Goal: Find contact information: Find contact information

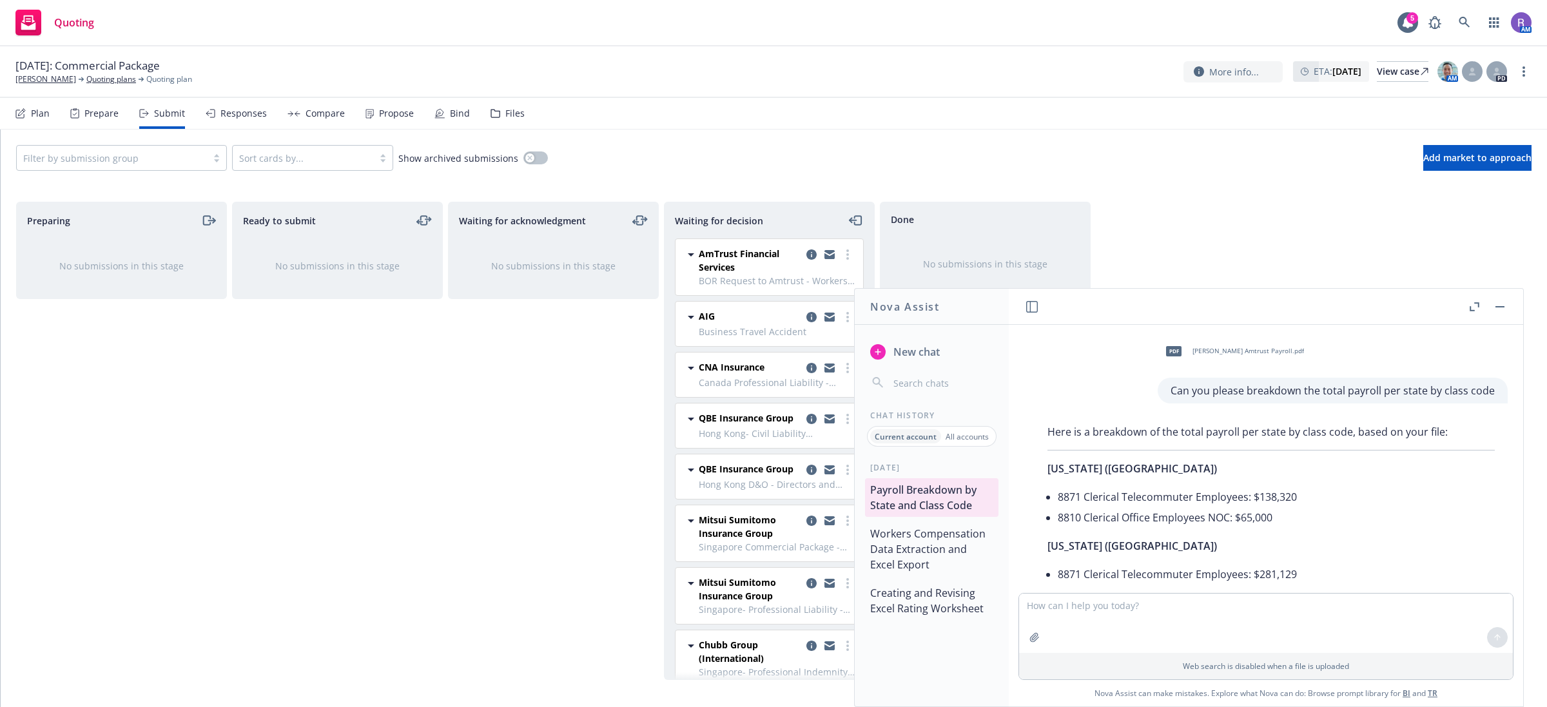
scroll to position [8759, 0]
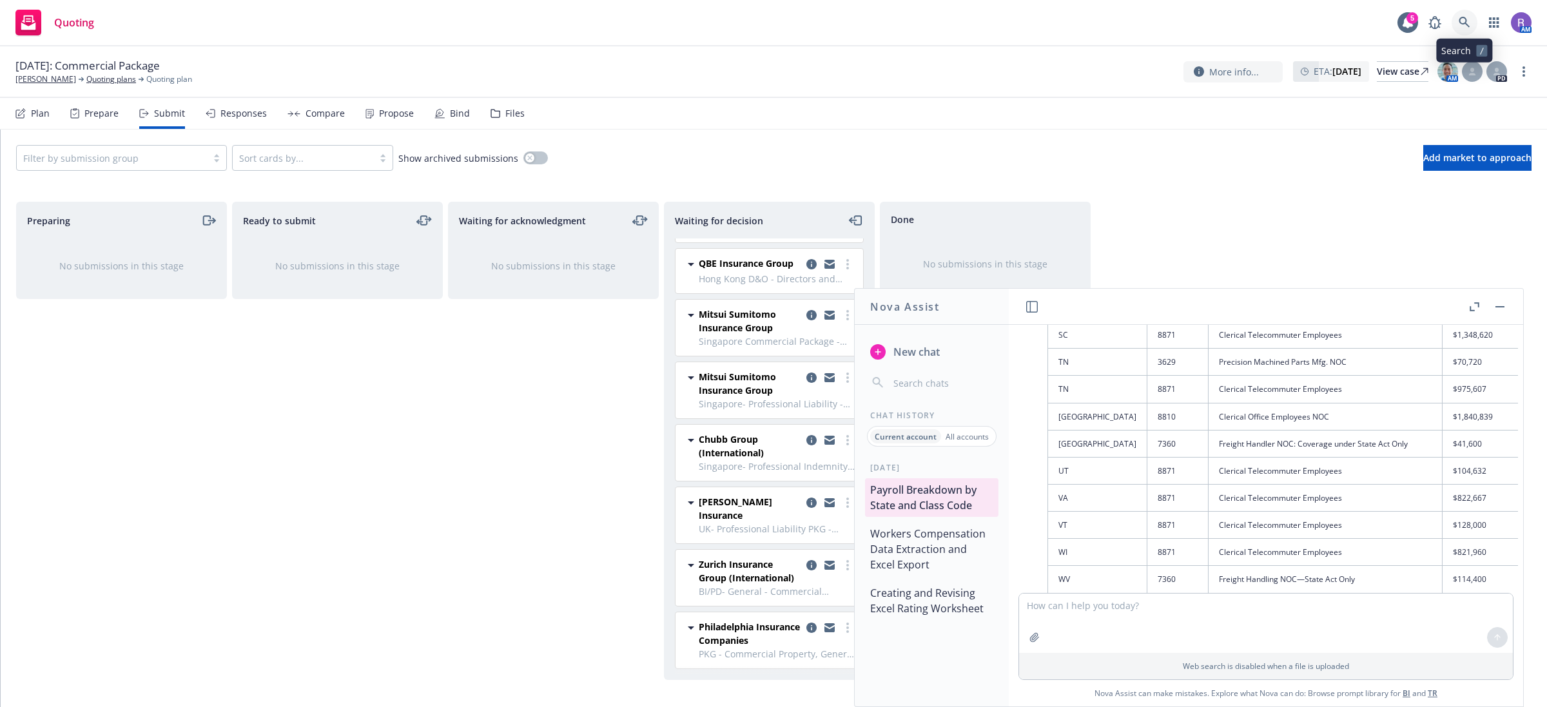
click at [1471, 21] on link at bounding box center [1465, 23] width 26 height 26
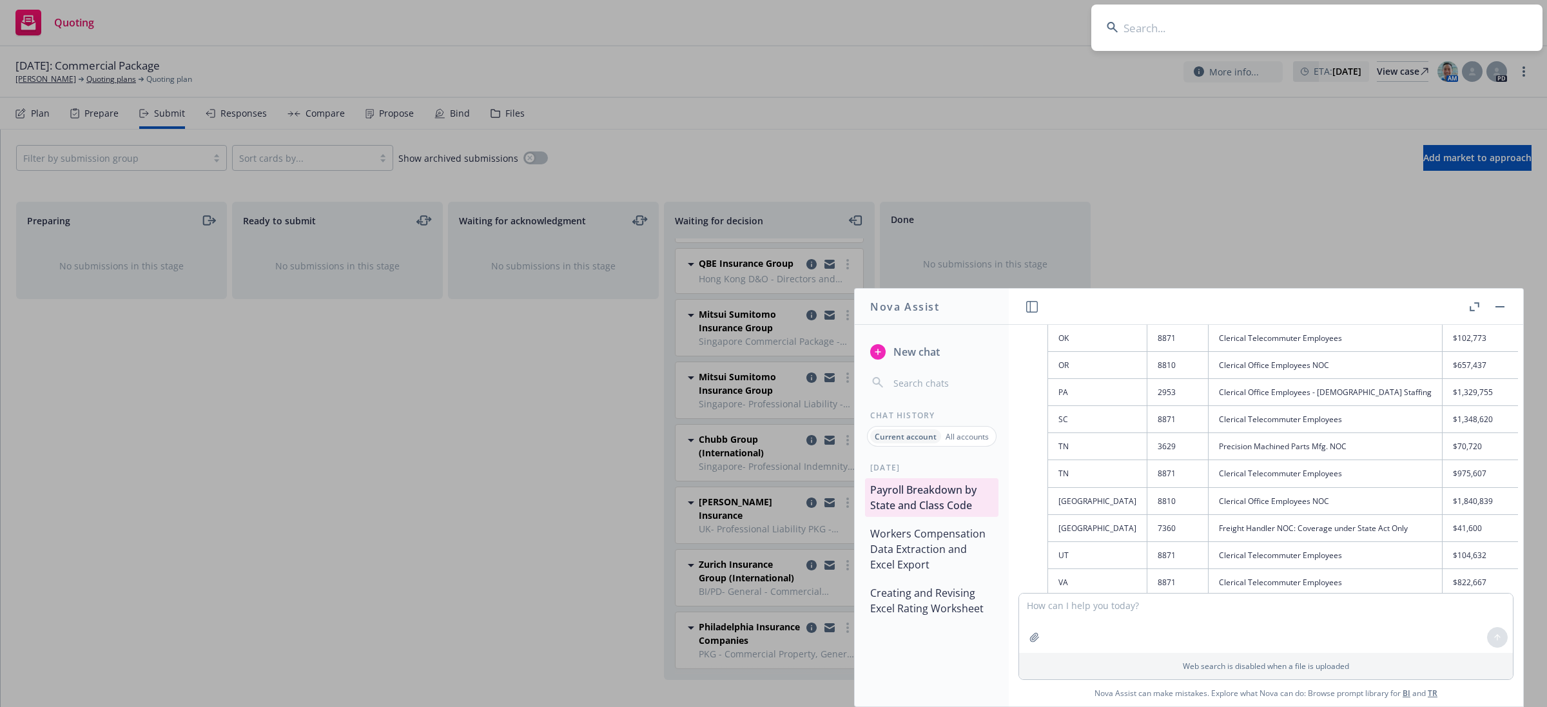
scroll to position [8769, 0]
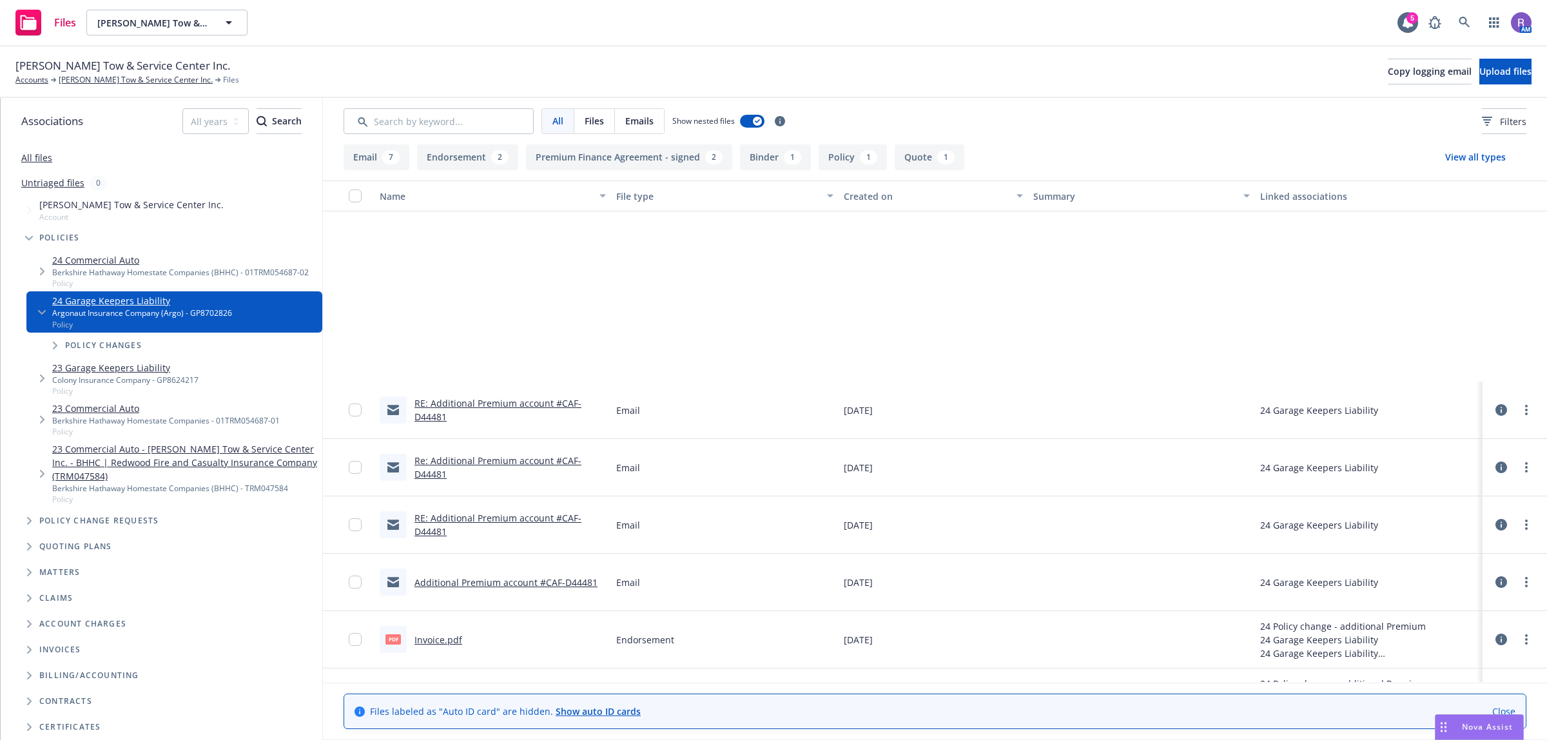
scroll to position [242, 0]
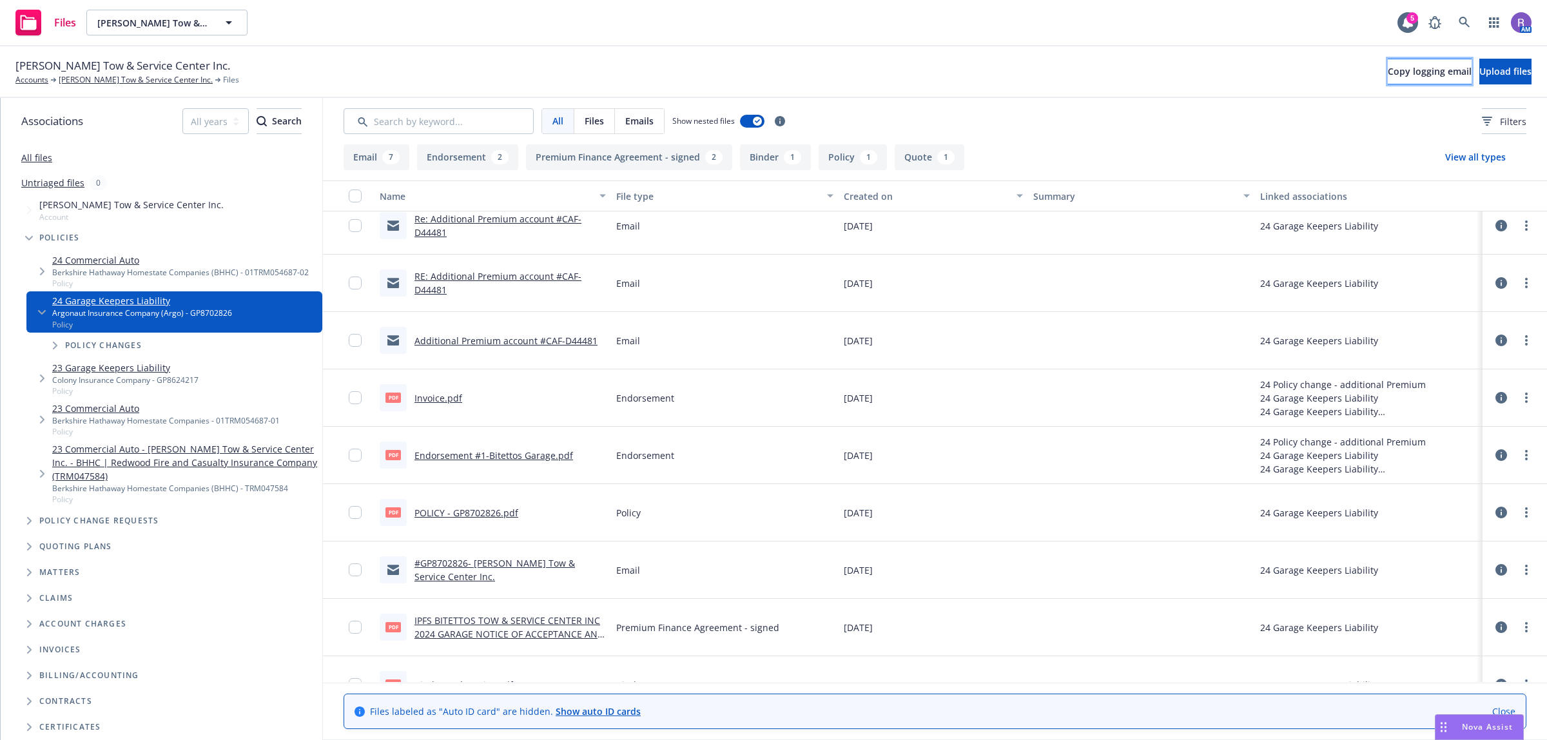
click at [1388, 65] on span "Copy logging email" at bounding box center [1430, 71] width 84 height 12
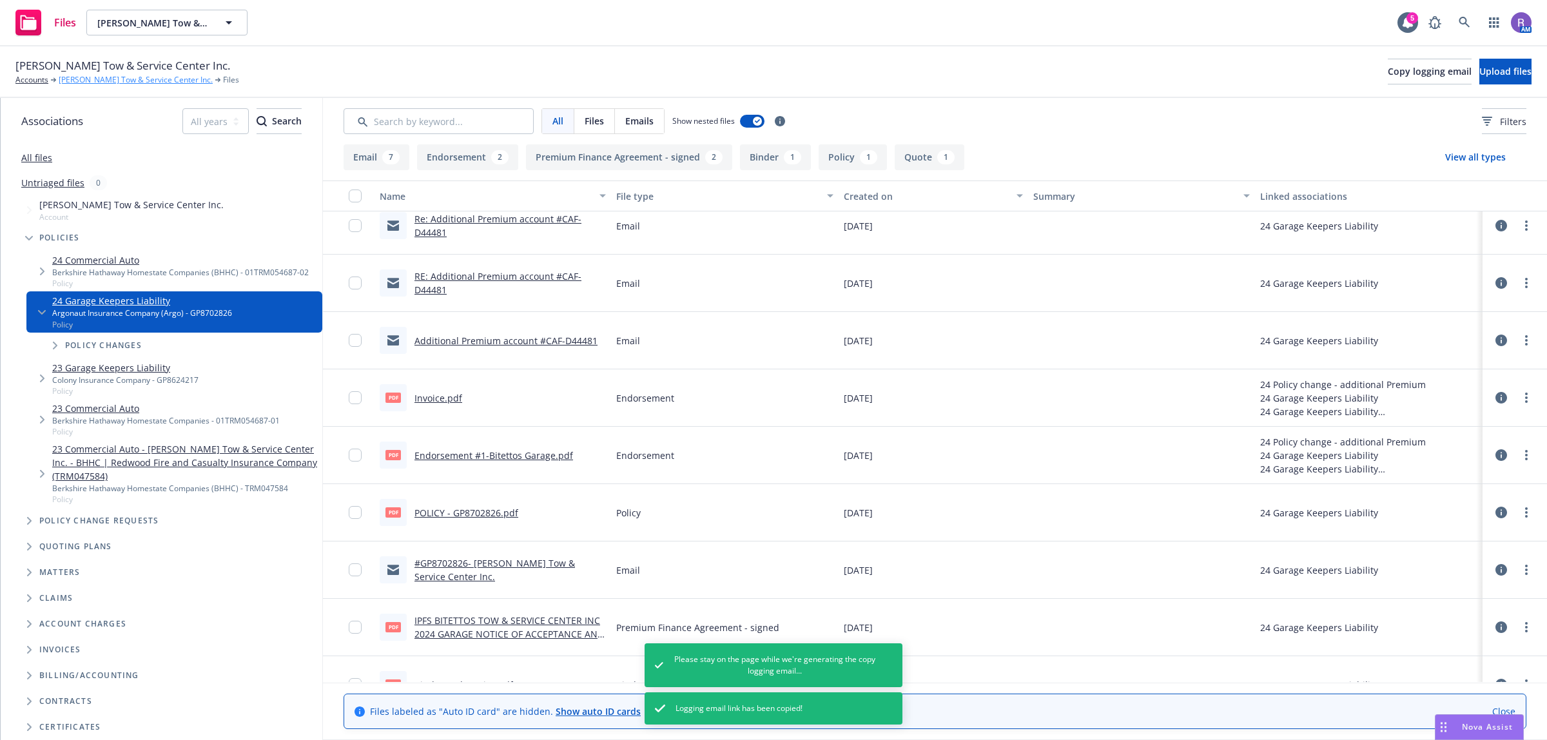
click at [136, 79] on link "Bitetto's Tow & Service Center Inc." at bounding box center [136, 80] width 154 height 12
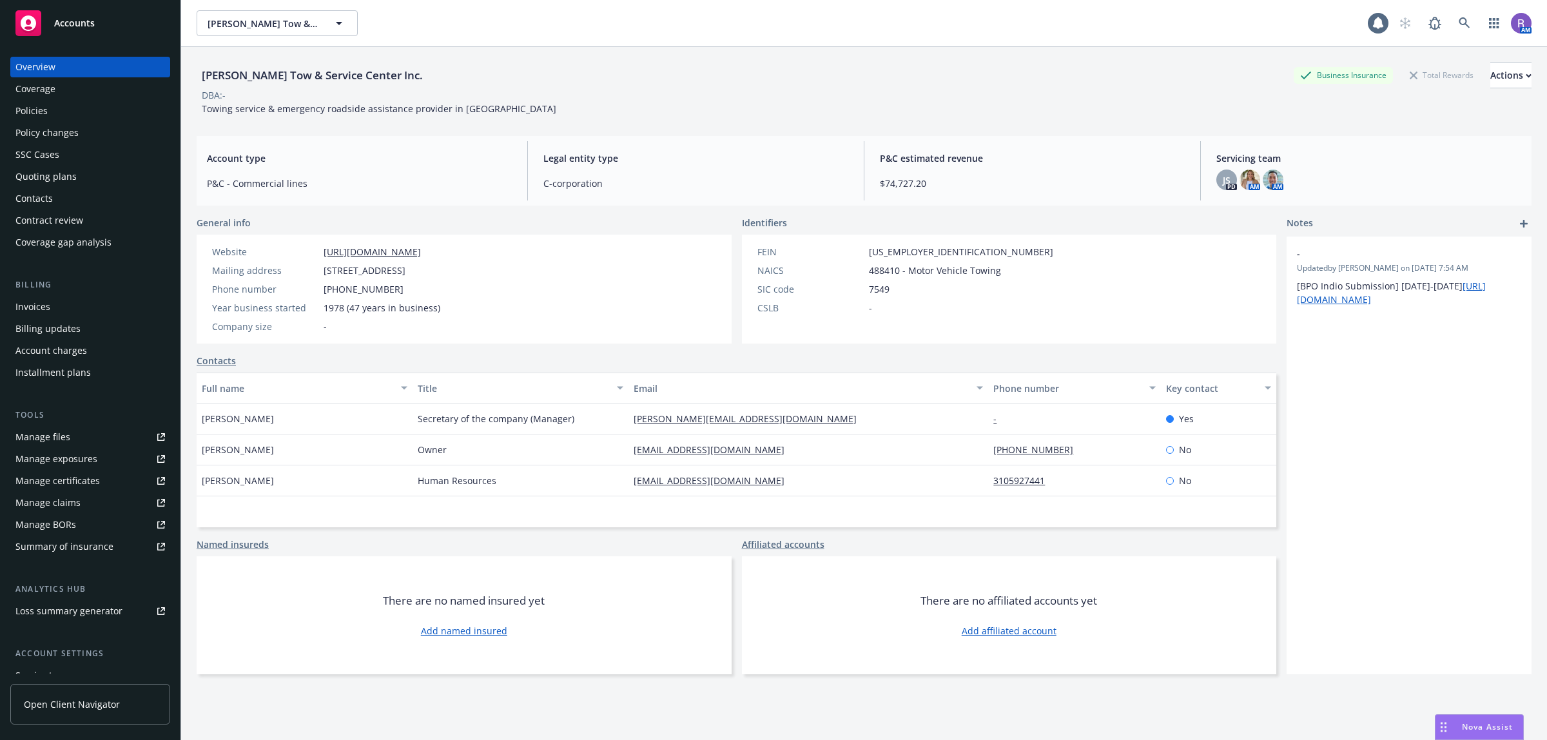
click at [66, 178] on div "Quoting plans" at bounding box center [45, 176] width 61 height 21
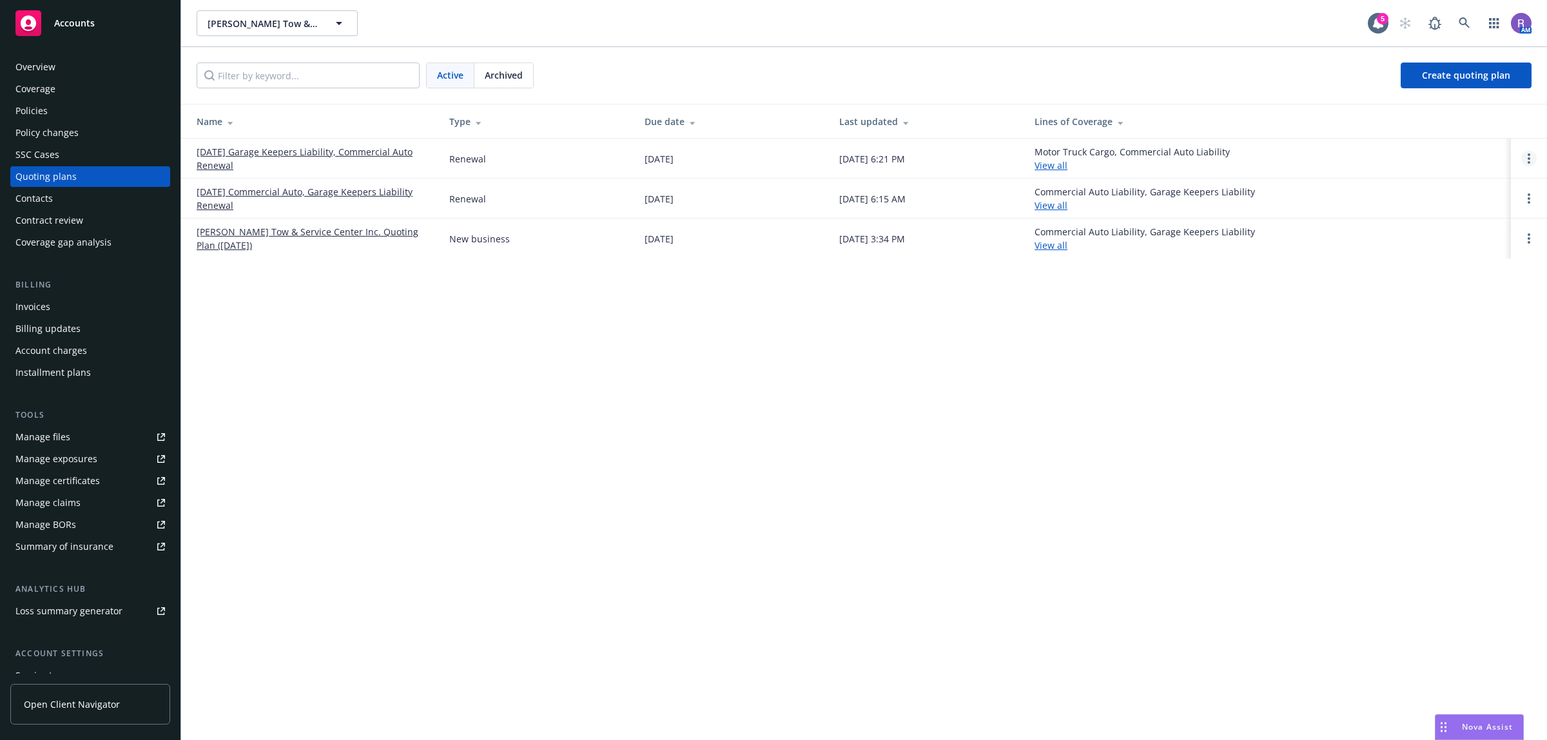
click at [1531, 160] on link "Open options" at bounding box center [1529, 158] width 15 height 15
click at [1455, 68] on span "Copy logging email" at bounding box center [1463, 72] width 113 height 12
click at [233, 168] on link "09/01/25 Garage Keepers Liability, Commercial Auto Renewal" at bounding box center [313, 158] width 232 height 27
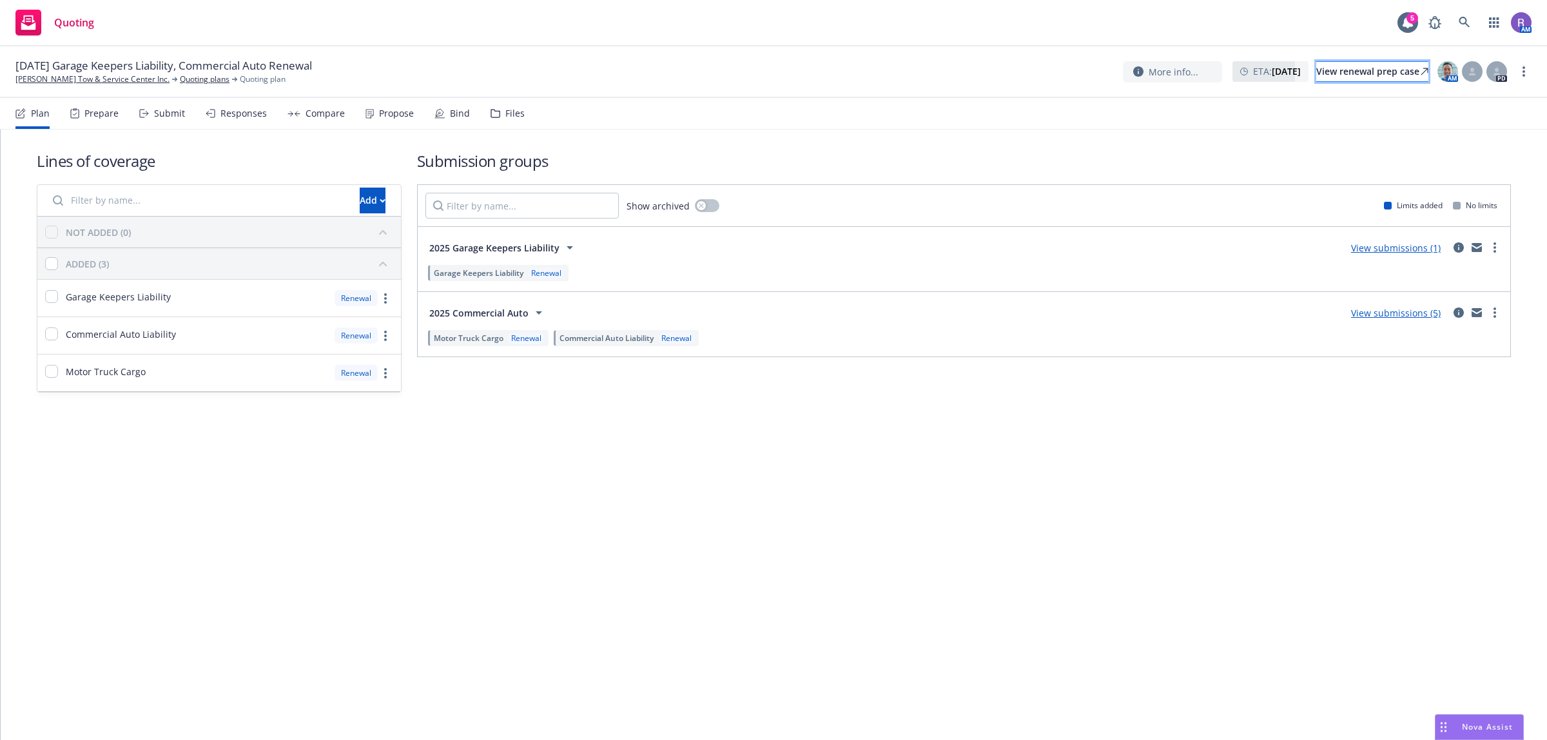
click at [1335, 71] on div "View renewal prep case" at bounding box center [1372, 71] width 112 height 19
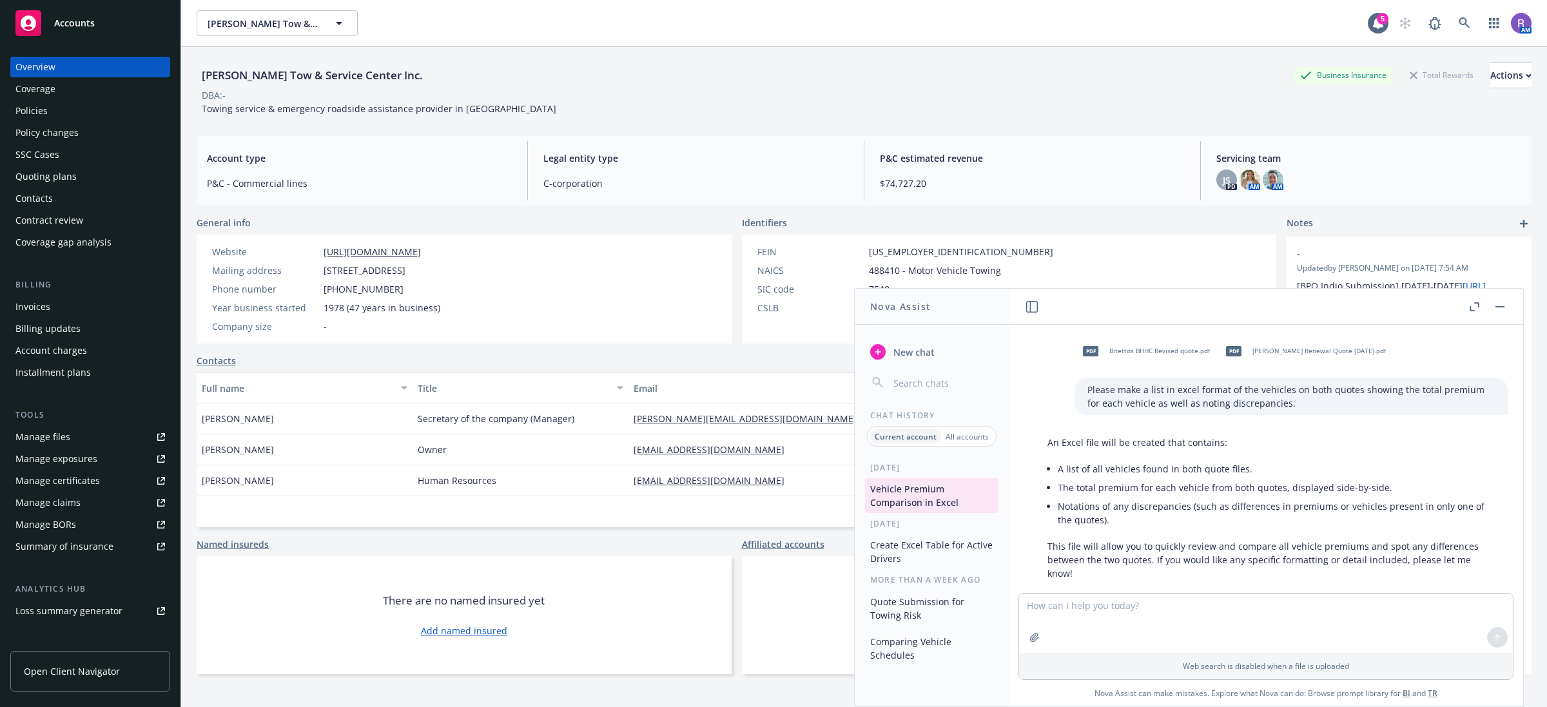
click at [68, 123] on div "Policy changes" at bounding box center [46, 132] width 63 height 21
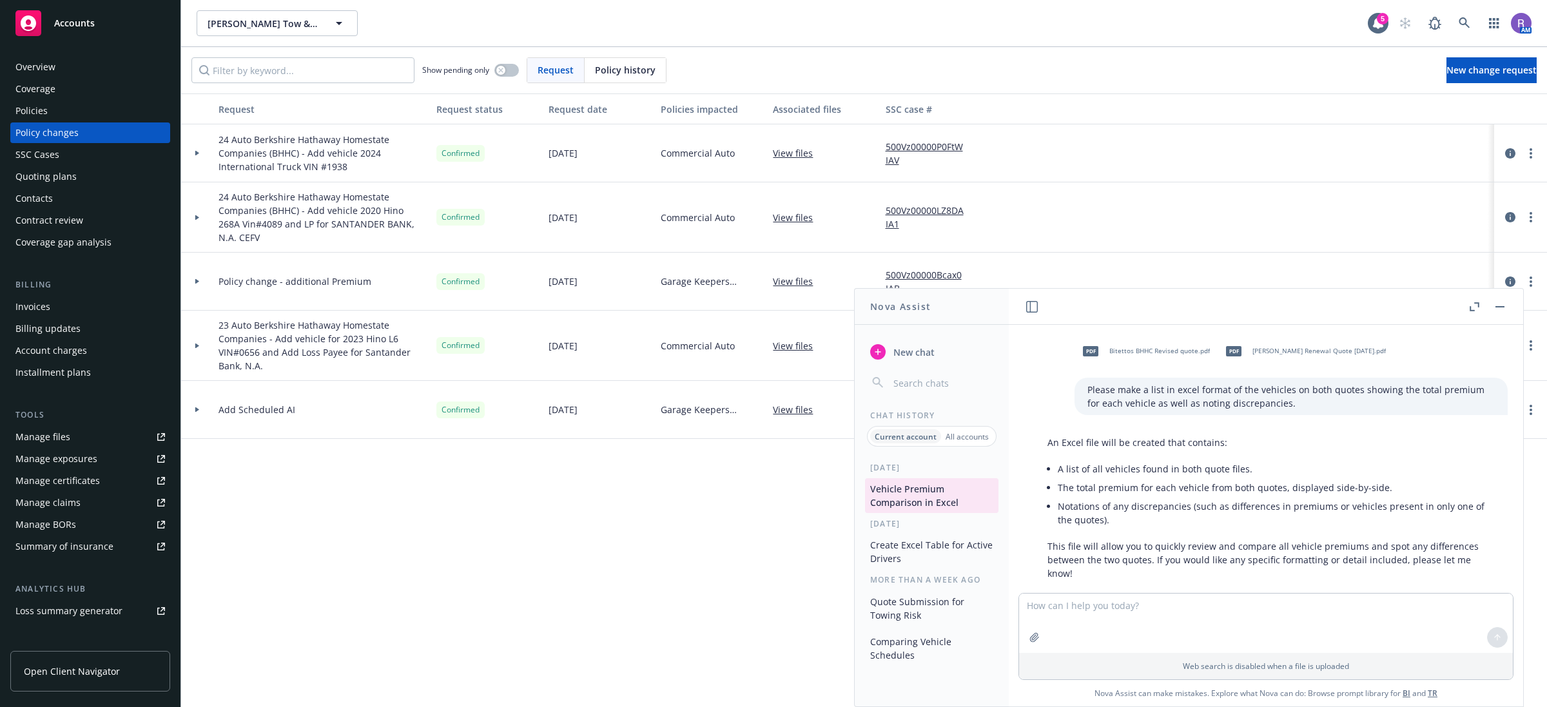
click at [65, 108] on div "Policies" at bounding box center [90, 111] width 150 height 21
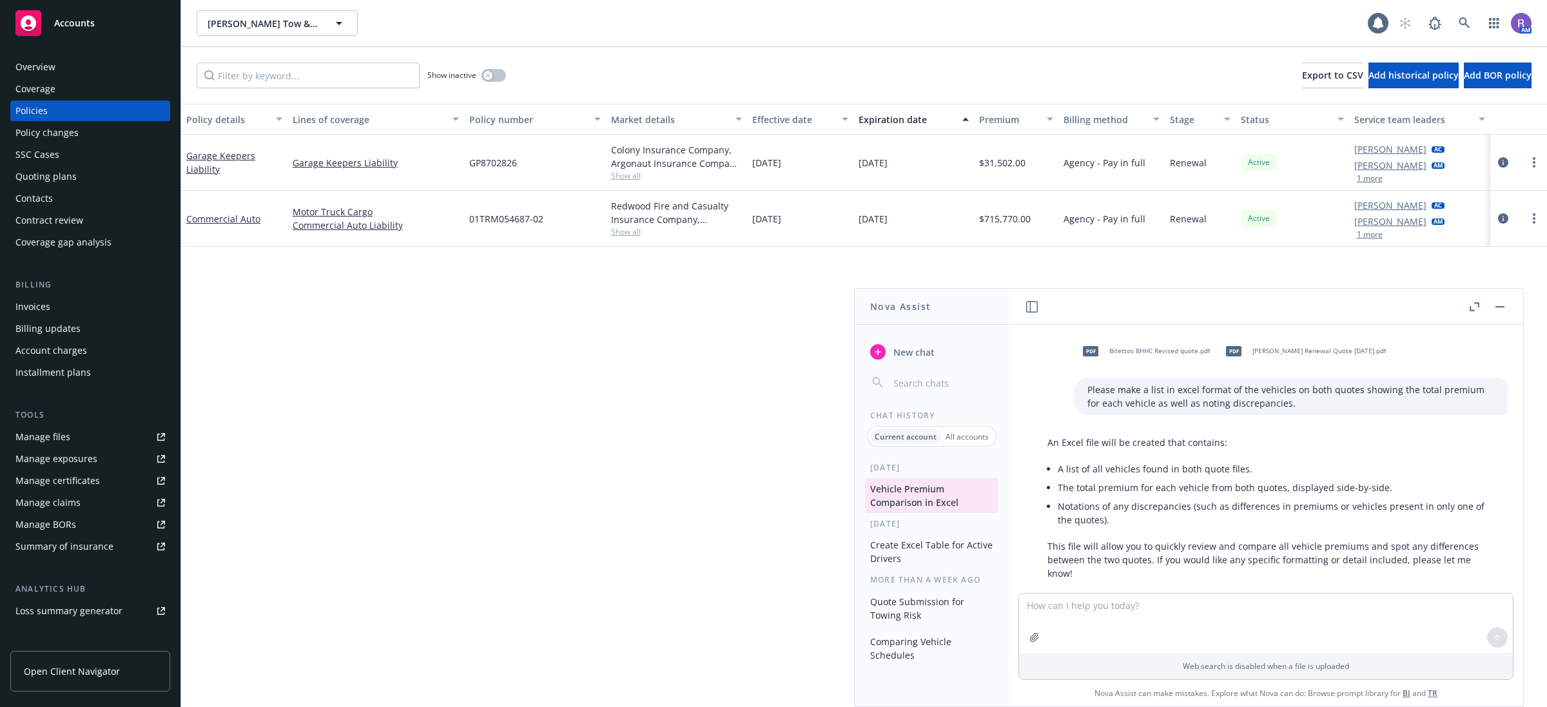
click at [1507, 308] on div at bounding box center [1487, 306] width 41 height 15
click at [1500, 301] on button "button" at bounding box center [1500, 306] width 15 height 15
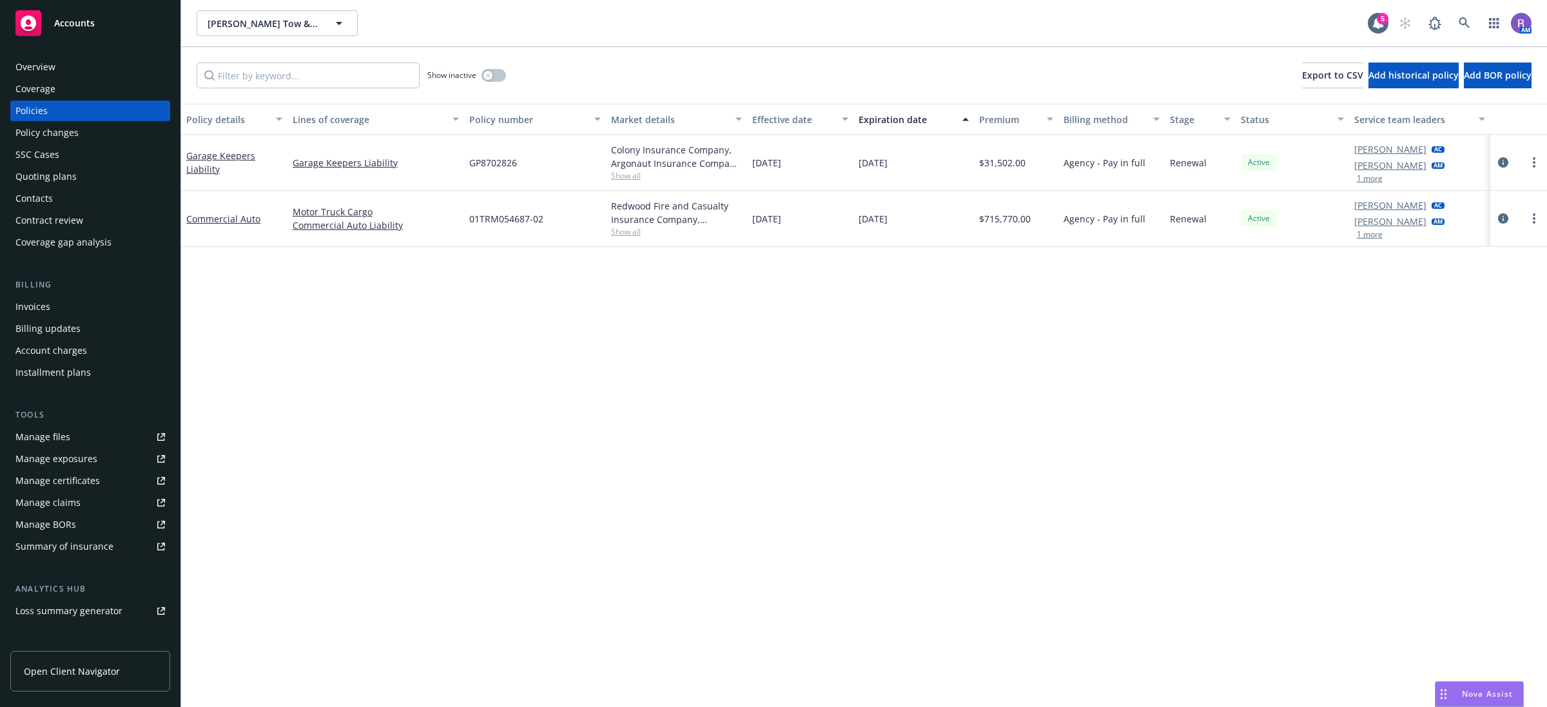
click at [538, 438] on div "Policy details Lines of coverage Policy number Market details Effective date Ex…" at bounding box center [864, 405] width 1366 height 603
